Goal: Task Accomplishment & Management: Use online tool/utility

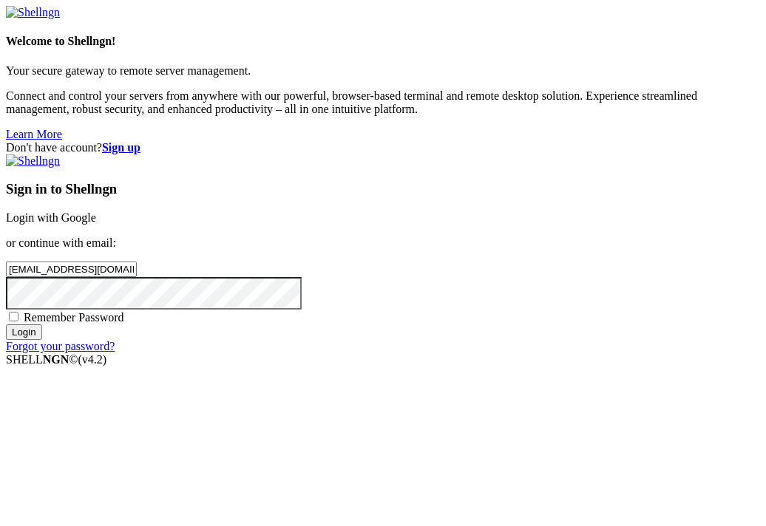
type input "[EMAIL_ADDRESS][DOMAIN_NAME]"
click at [6, 324] on input "Login" at bounding box center [24, 332] width 36 height 16
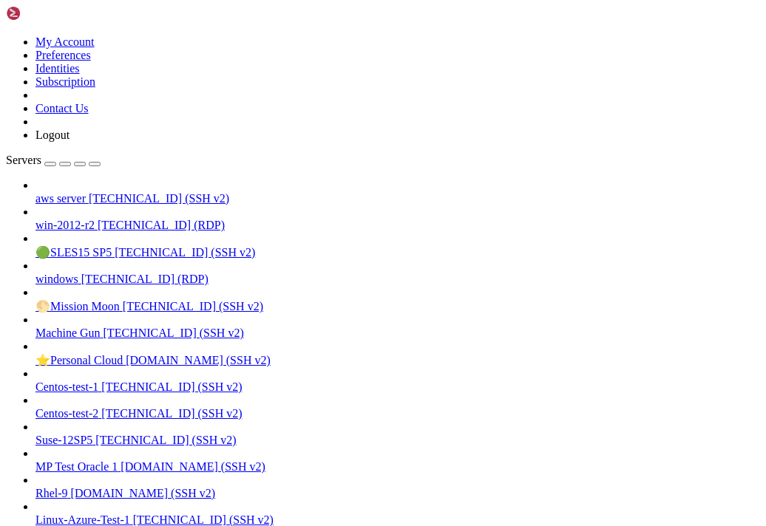
click at [59, 192] on link "aws server [TECHNICAL_ID] (SSH v2)" at bounding box center [397, 198] width 724 height 13
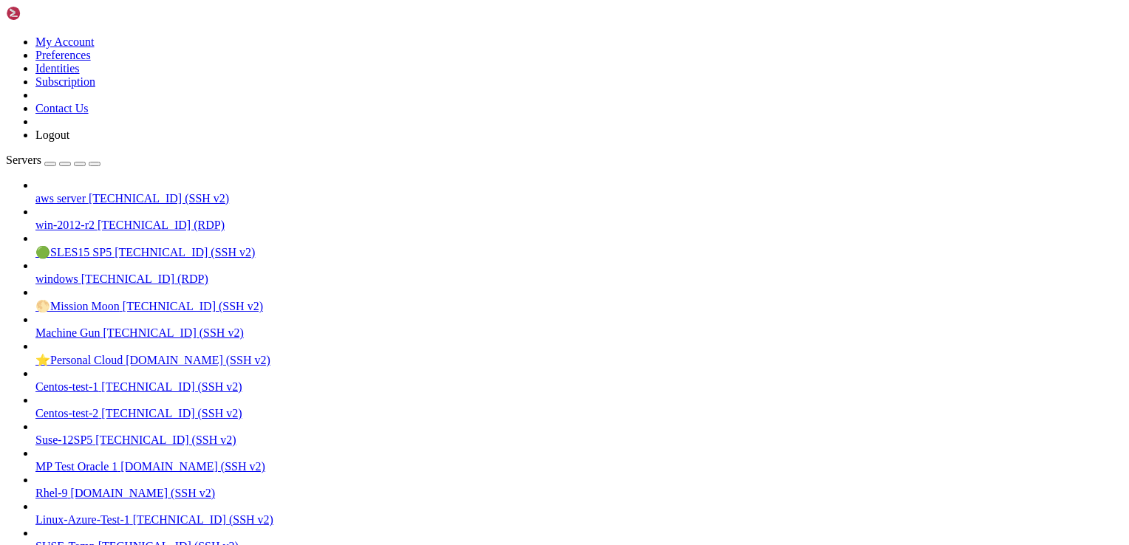
click at [64, 192] on link "aws server [TECHNICAL_ID] (SSH v2)" at bounding box center [579, 198] width 1088 height 13
